Goal: Contribute content: Add original content to the website for others to see

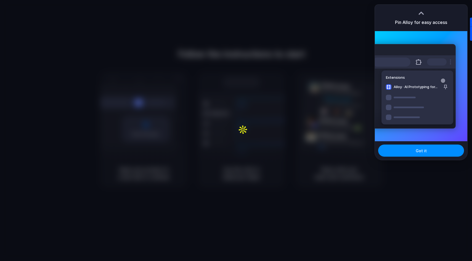
click at [325, 28] on div at bounding box center [236, 130] width 472 height 261
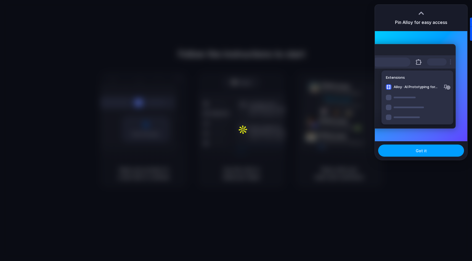
click at [412, 152] on button "Got it" at bounding box center [421, 151] width 86 height 12
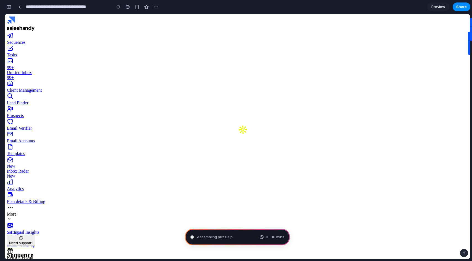
type input "**********"
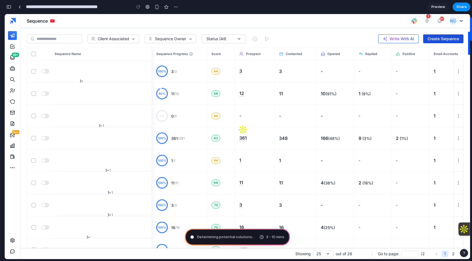
click at [233, 237] on span "Determining potential solutions .." at bounding box center [225, 238] width 57 height 6
click at [436, 4] on link "Preview" at bounding box center [438, 6] width 22 height 9
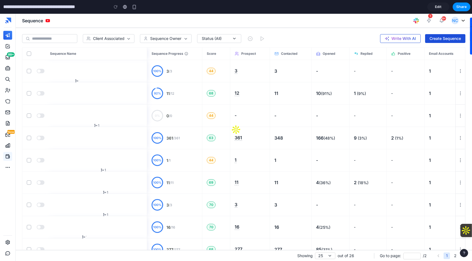
click at [6, 157] on icon at bounding box center [8, 157] width 4 height 4
click at [9, 157] on icon at bounding box center [9, 156] width 2 height 1
click at [6, 135] on span "New" at bounding box center [7, 134] width 6 height 3
click at [439, 7] on span "Edit" at bounding box center [438, 7] width 7 height 6
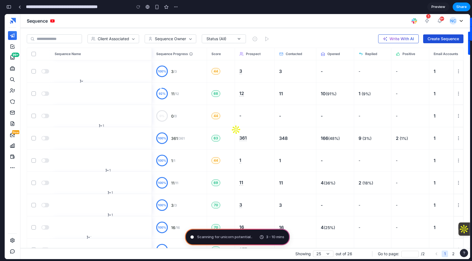
click at [241, 237] on span "Scanning for unicorn potential .." at bounding box center [224, 238] width 55 height 6
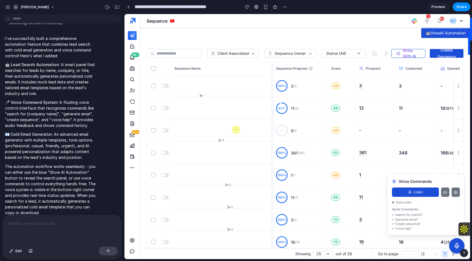
scroll to position [148, 0]
click at [437, 33] on button "🤖 Show AI Automation" at bounding box center [445, 33] width 49 height 10
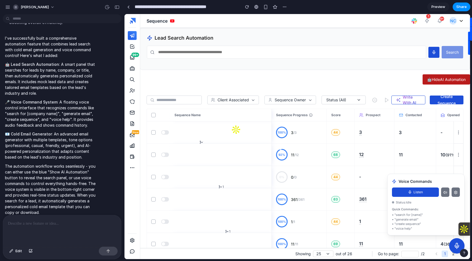
click at [303, 55] on input "text" at bounding box center [286, 52] width 279 height 13
type input "*"
type input "******"
click at [441, 46] on button "Search" at bounding box center [452, 52] width 22 height 12
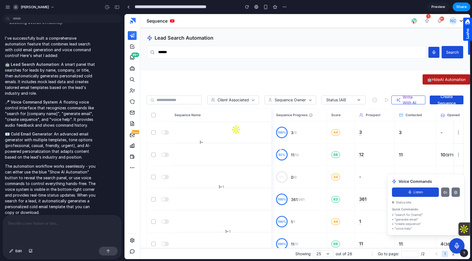
click at [452, 54] on button "Search" at bounding box center [452, 52] width 22 height 12
click at [419, 191] on button "Listen" at bounding box center [415, 192] width 47 height 9
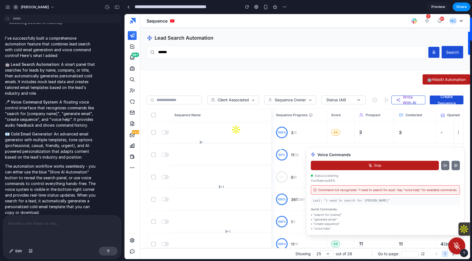
click at [405, 178] on div "Status: Listening Confidence: 84 %" at bounding box center [385, 179] width 149 height 10
click at [416, 167] on button "Stop" at bounding box center [375, 165] width 128 height 9
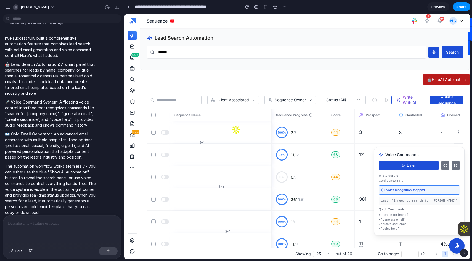
click at [405, 164] on icon at bounding box center [403, 166] width 4 height 4
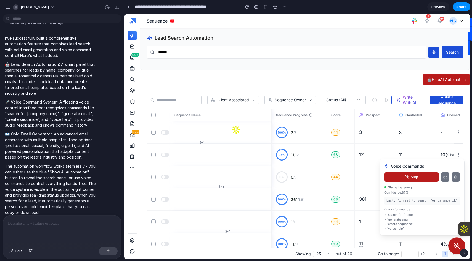
click at [418, 178] on button "Stop" at bounding box center [411, 177] width 55 height 9
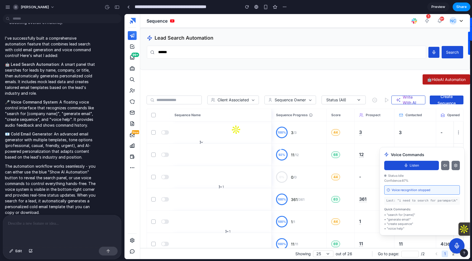
click at [457, 166] on icon at bounding box center [455, 166] width 4 height 4
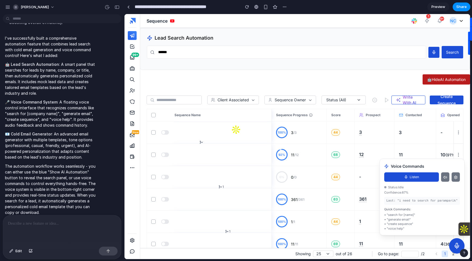
click at [456, 180] on button at bounding box center [455, 177] width 8 height 9
